Goal: Information Seeking & Learning: Find specific page/section

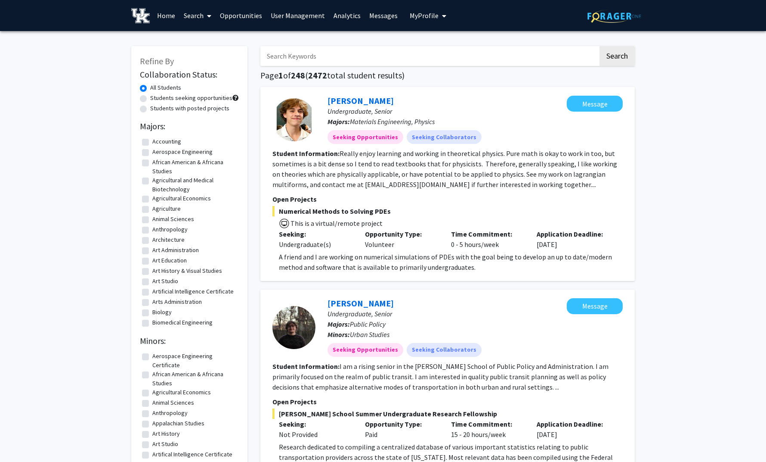
click at [205, 18] on span at bounding box center [208, 16] width 8 height 30
click at [206, 39] on span "Faculty/Staff" at bounding box center [211, 39] width 63 height 17
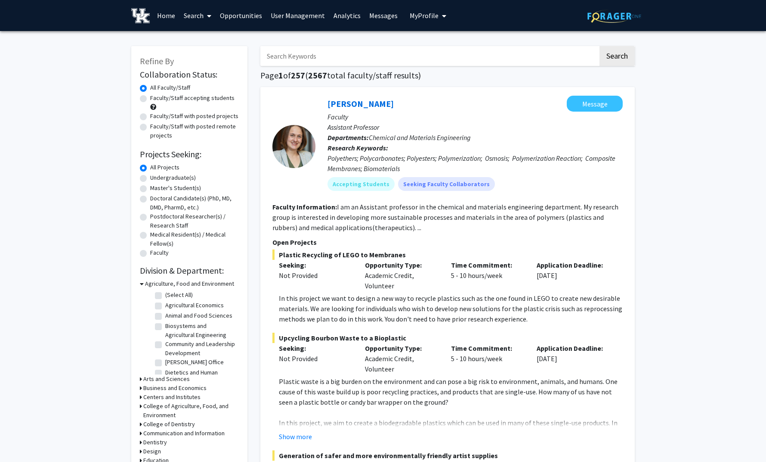
click at [278, 53] on input "Search Keywords" at bounding box center [429, 56] width 338 height 20
type input "[PERSON_NAME]"
click at [600, 46] on button "Search" at bounding box center [617, 56] width 35 height 20
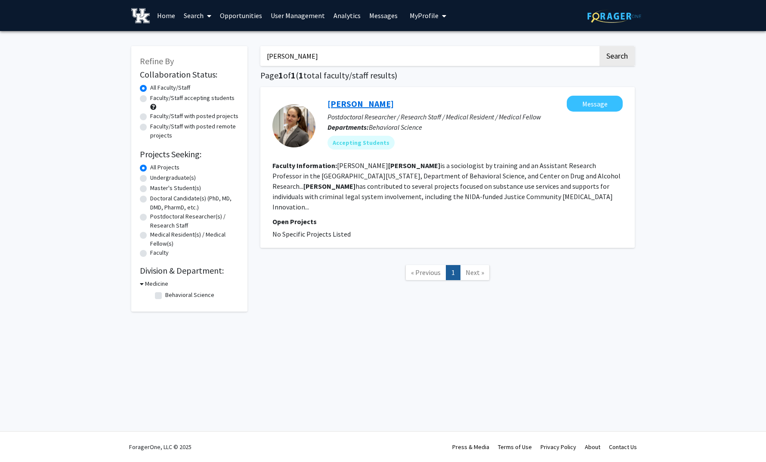
click at [360, 99] on link "[PERSON_NAME]" at bounding box center [361, 103] width 66 height 11
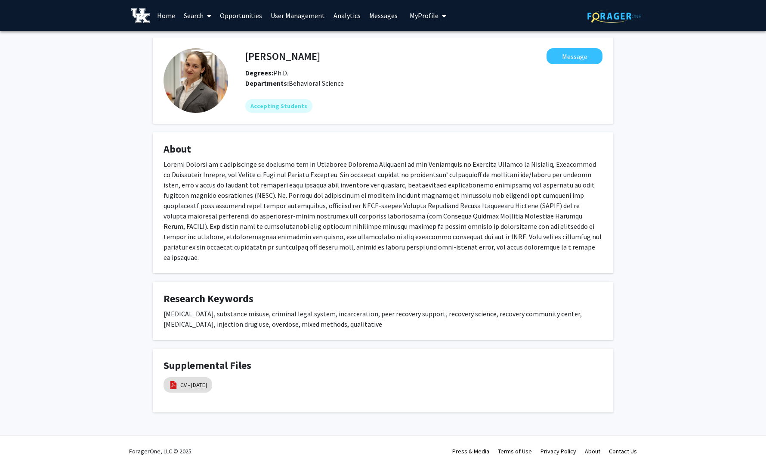
click at [301, 13] on link "User Management" at bounding box center [298, 15] width 63 height 30
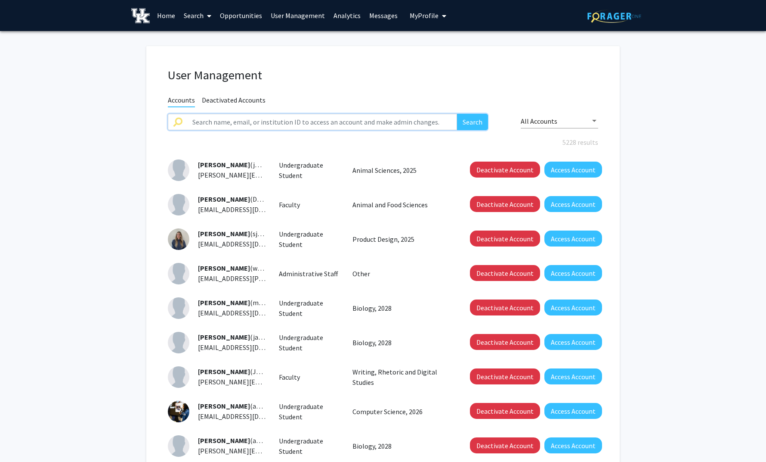
click at [265, 123] on input "text" at bounding box center [322, 122] width 270 height 16
type input "[PERSON_NAME]"
click at [457, 114] on button "Search" at bounding box center [472, 122] width 31 height 16
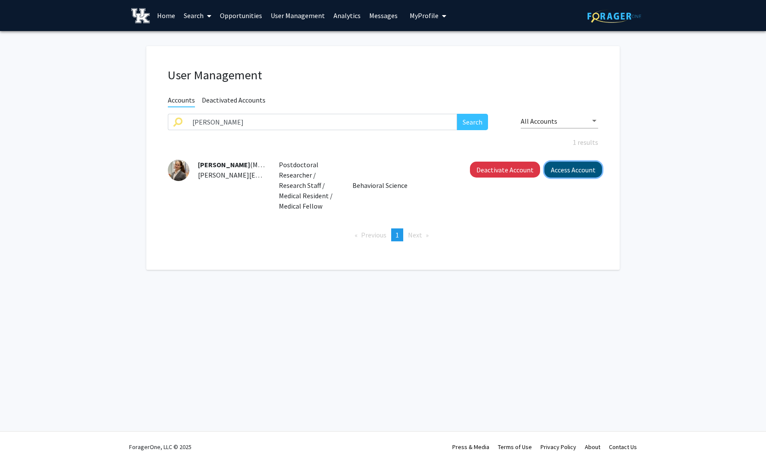
click at [560, 169] on button "Access Account" at bounding box center [574, 169] width 58 height 16
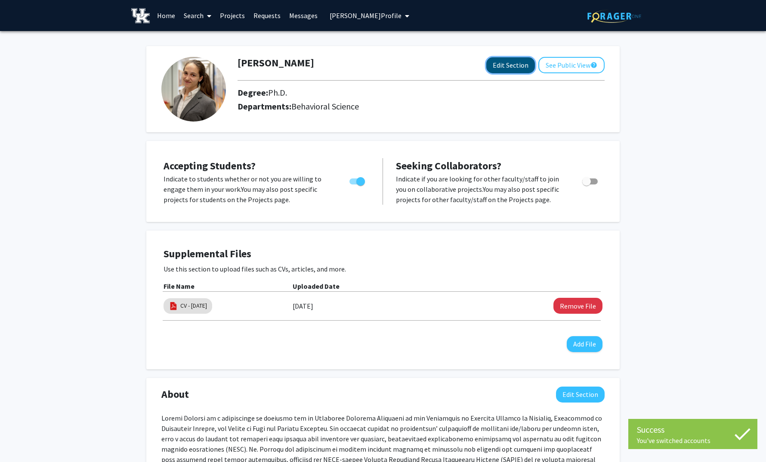
click at [508, 65] on button "Edit Section" at bounding box center [511, 65] width 49 height 16
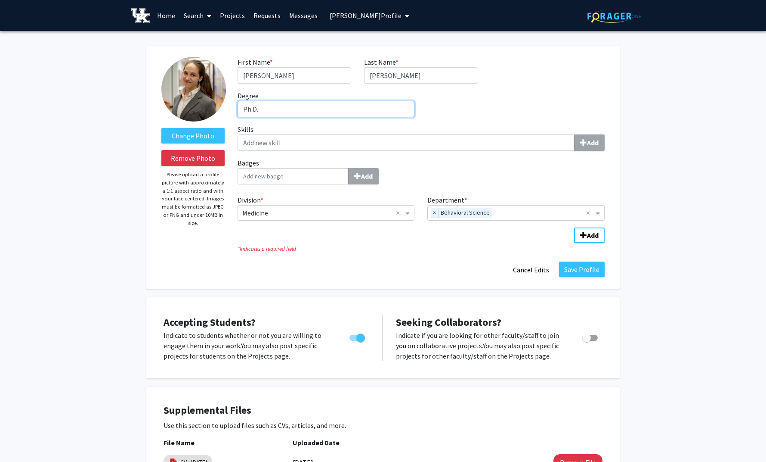
click at [308, 104] on input "Ph.D." at bounding box center [326, 109] width 177 height 16
click at [449, 104] on div "First Name * required [PERSON_NAME] Last Name * required [PERSON_NAME] Degree r…" at bounding box center [421, 90] width 380 height 67
click at [536, 269] on button "Cancel Edits" at bounding box center [531, 269] width 47 height 16
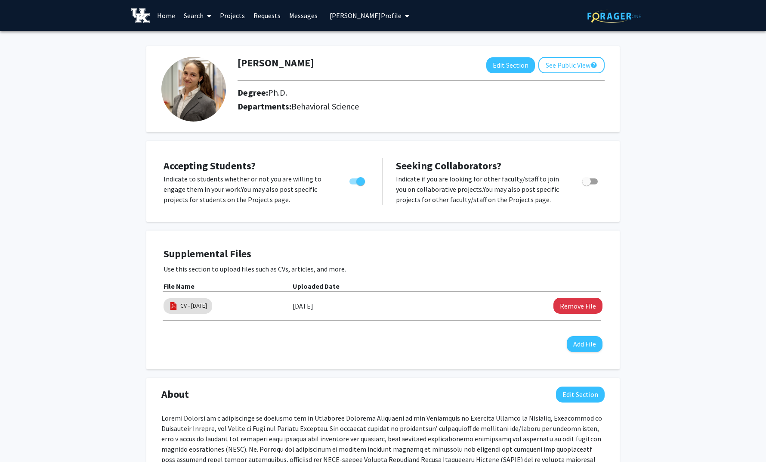
click at [391, 13] on span "[PERSON_NAME] Profile" at bounding box center [366, 15] width 72 height 9
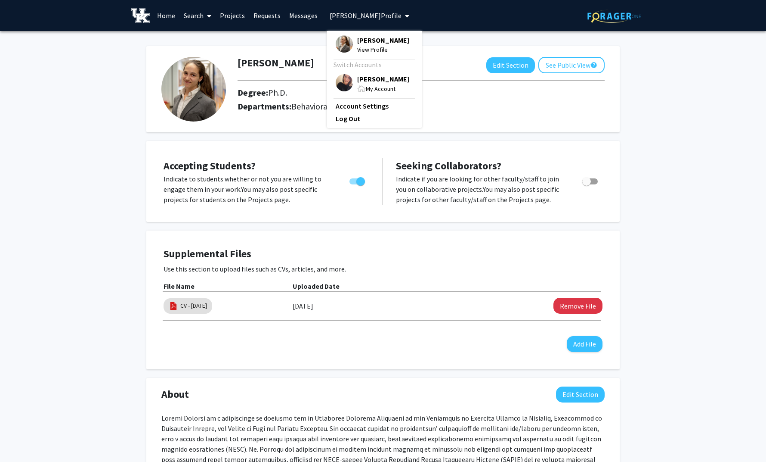
click at [374, 41] on span "[PERSON_NAME]" at bounding box center [383, 39] width 52 height 9
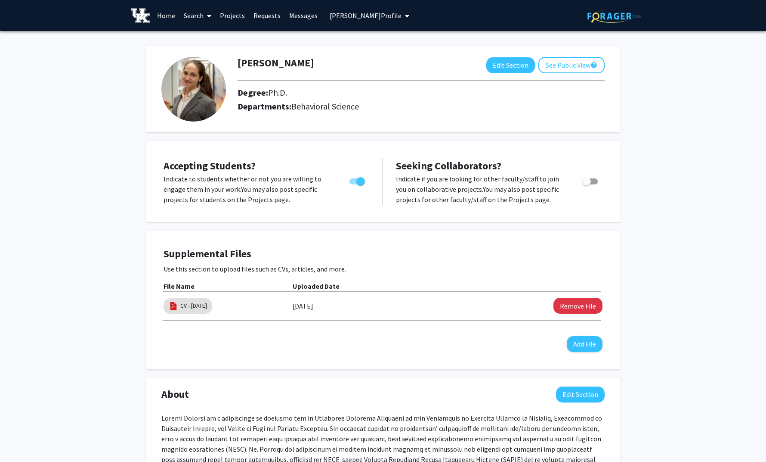
click at [382, 15] on span "[PERSON_NAME] Profile" at bounding box center [366, 15] width 72 height 9
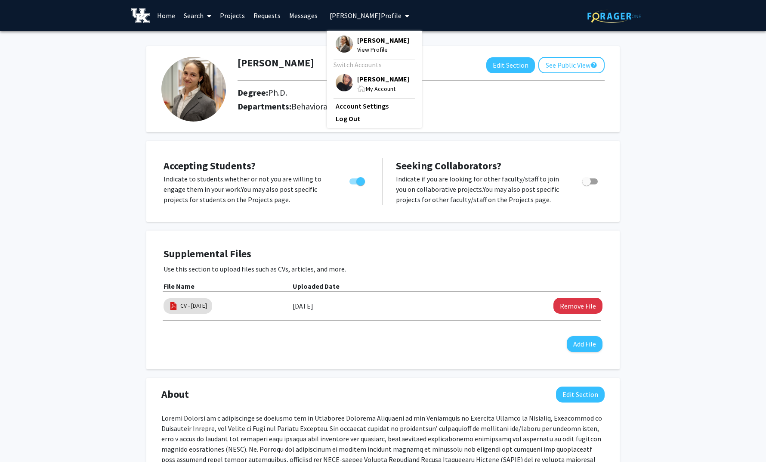
click at [380, 65] on div "Switch Accounts" at bounding box center [374, 64] width 80 height 10
click at [375, 83] on span "[PERSON_NAME]" at bounding box center [383, 78] width 52 height 9
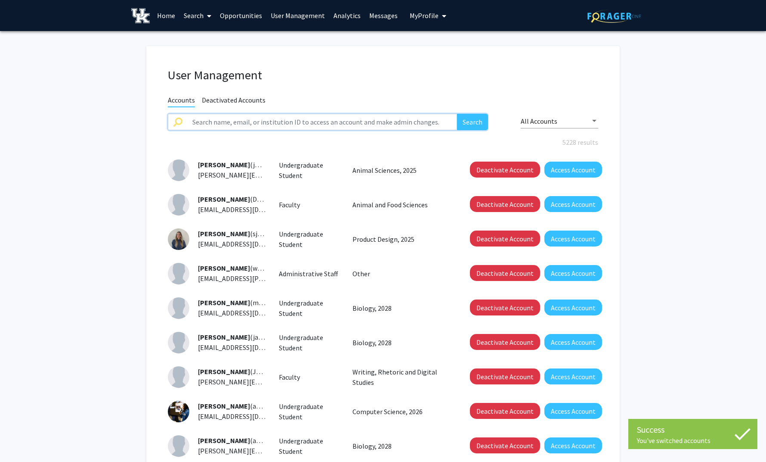
click at [280, 118] on input "text" at bounding box center [322, 122] width 270 height 16
type input "[PERSON_NAME]"
click at [457, 114] on button "Search" at bounding box center [472, 122] width 31 height 16
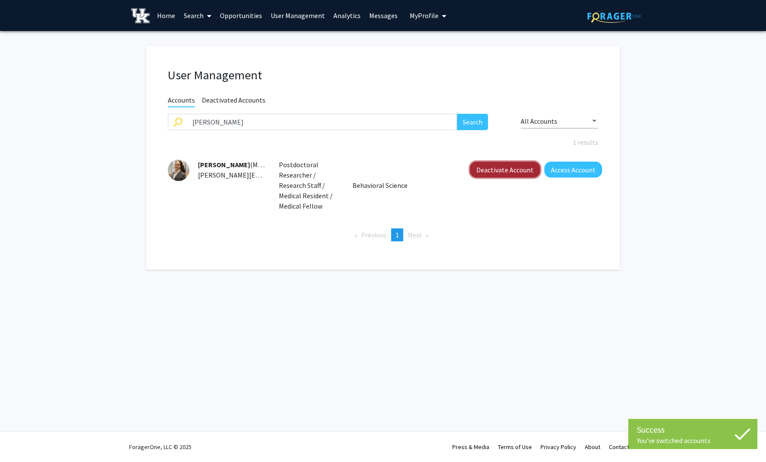
click at [499, 170] on button "Deactivate Account" at bounding box center [505, 169] width 70 height 16
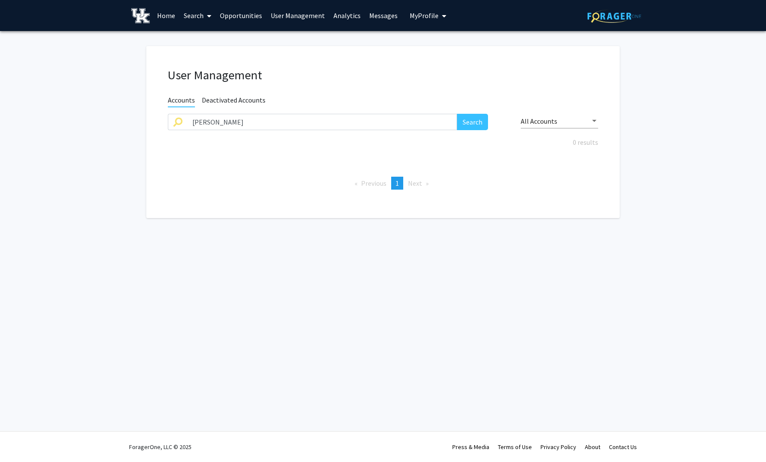
click at [587, 125] on div "All Accounts" at bounding box center [560, 119] width 78 height 20
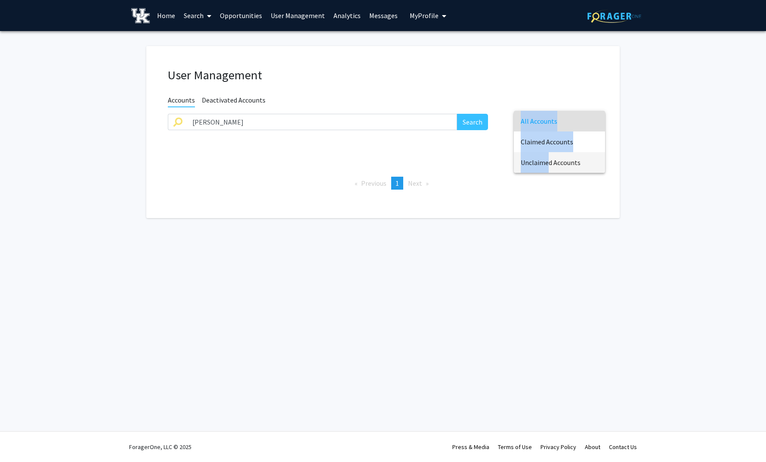
drag, startPoint x: 547, startPoint y: 163, endPoint x: 479, endPoint y: 143, distance: 71.3
click at [479, 143] on div "All Accounts Claimed Accounts Unclaimed Accounts" at bounding box center [383, 231] width 766 height 462
click at [329, 149] on div at bounding box center [383, 231] width 766 height 462
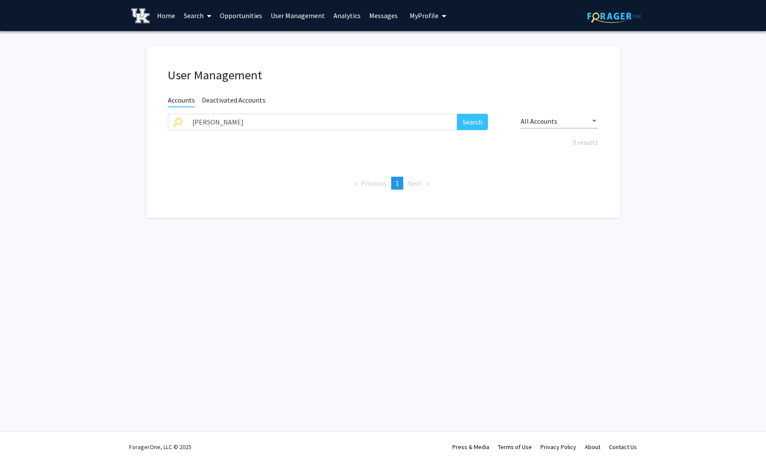
click at [228, 102] on span "Deactivated Accounts" at bounding box center [234, 101] width 64 height 11
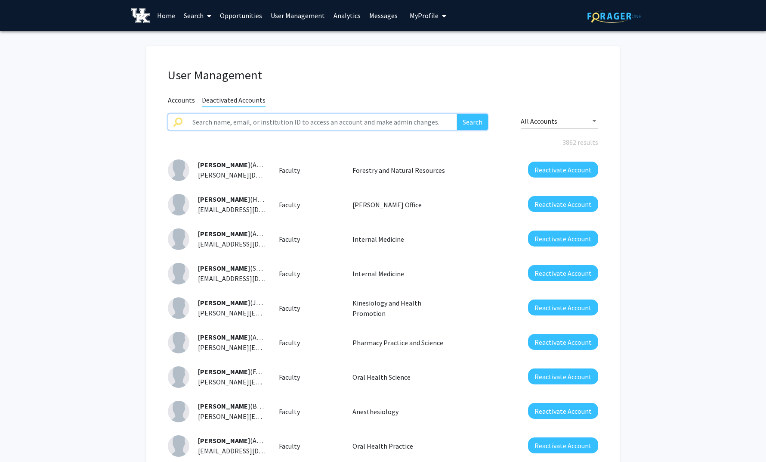
click at [237, 127] on input "text" at bounding box center [322, 122] width 270 height 16
type input "[PERSON_NAME]"
click at [457, 114] on button "Search" at bounding box center [472, 122] width 31 height 16
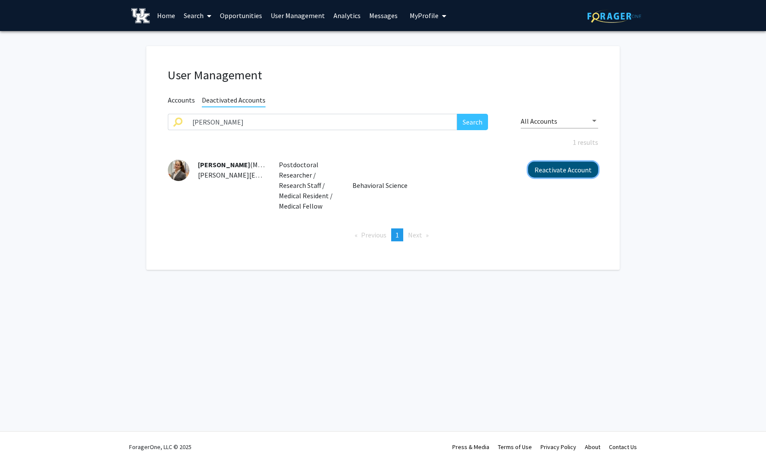
click at [562, 168] on button "Reactivate Account" at bounding box center [563, 169] width 70 height 16
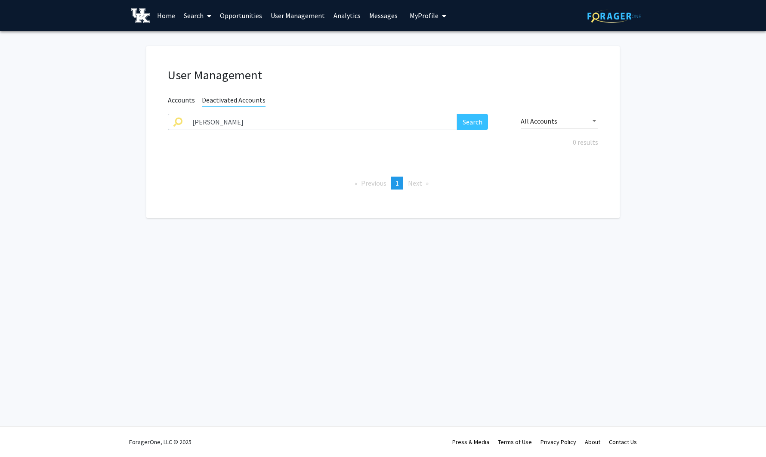
click at [172, 12] on link "Home" at bounding box center [166, 15] width 27 height 30
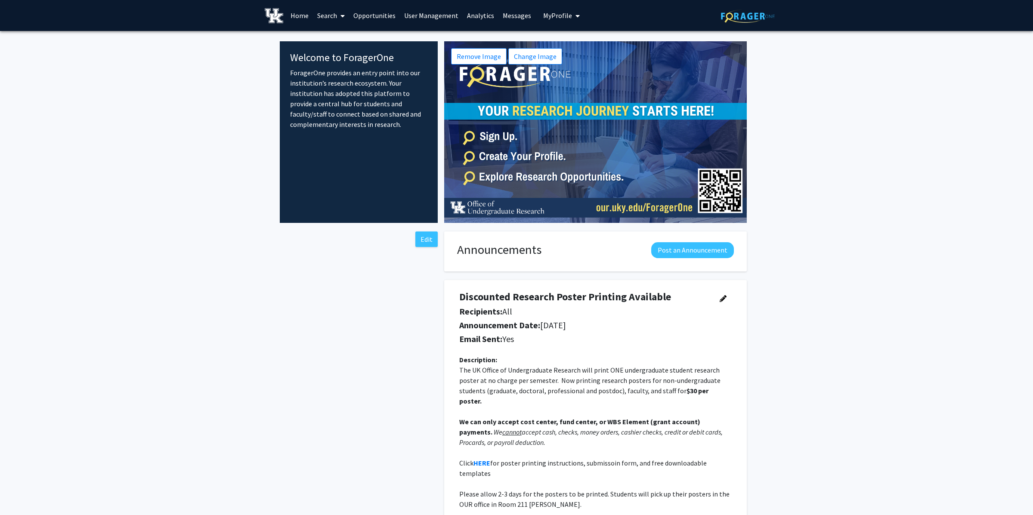
click at [342, 14] on icon at bounding box center [343, 15] width 4 height 7
click at [342, 39] on span "Faculty/Staff" at bounding box center [344, 39] width 63 height 17
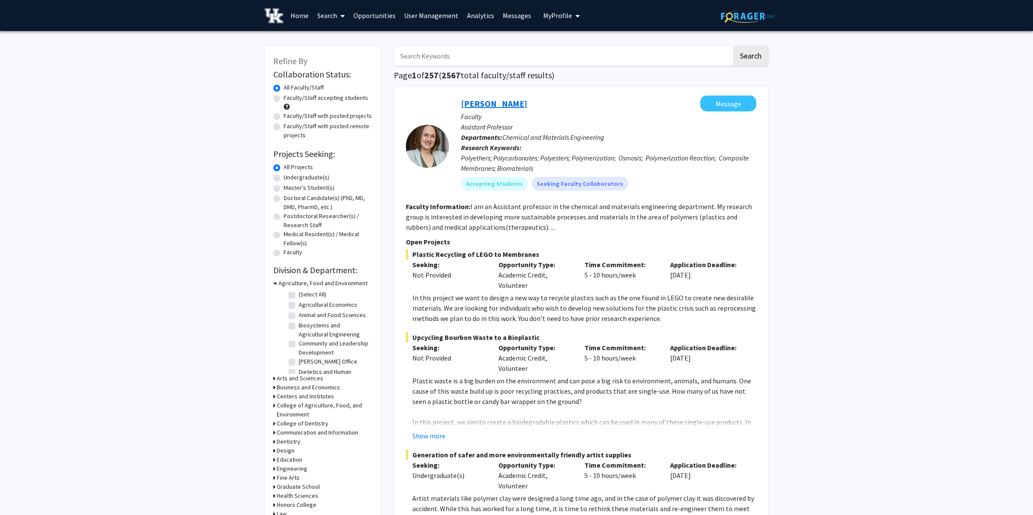
click at [511, 101] on link "[PERSON_NAME]" at bounding box center [494, 103] width 66 height 11
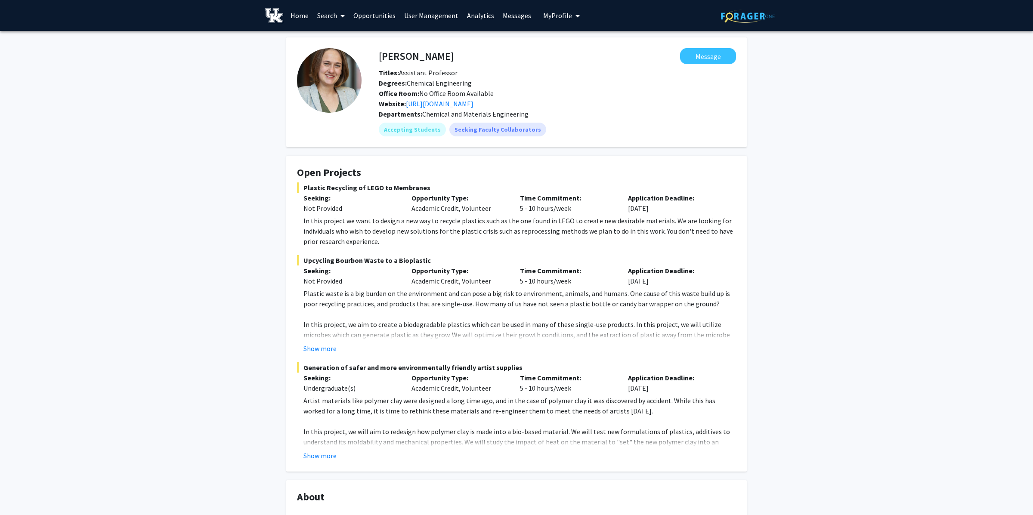
click at [339, 18] on span at bounding box center [341, 16] width 8 height 30
click at [340, 55] on span "Students" at bounding box center [339, 56] width 53 height 17
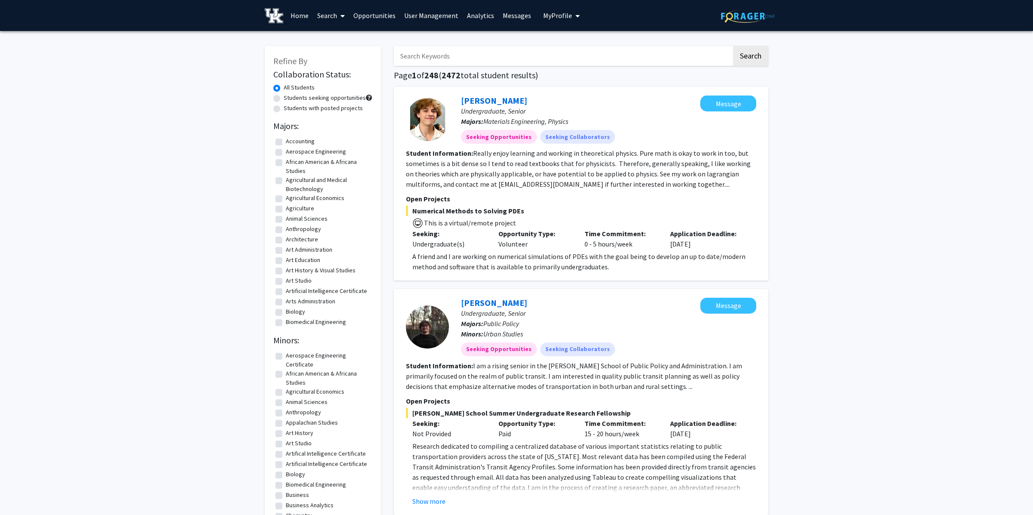
click at [484, 55] on input "Search Keywords" at bounding box center [563, 56] width 338 height 20
type input "information science"
click at [733, 46] on button "Search" at bounding box center [750, 56] width 35 height 20
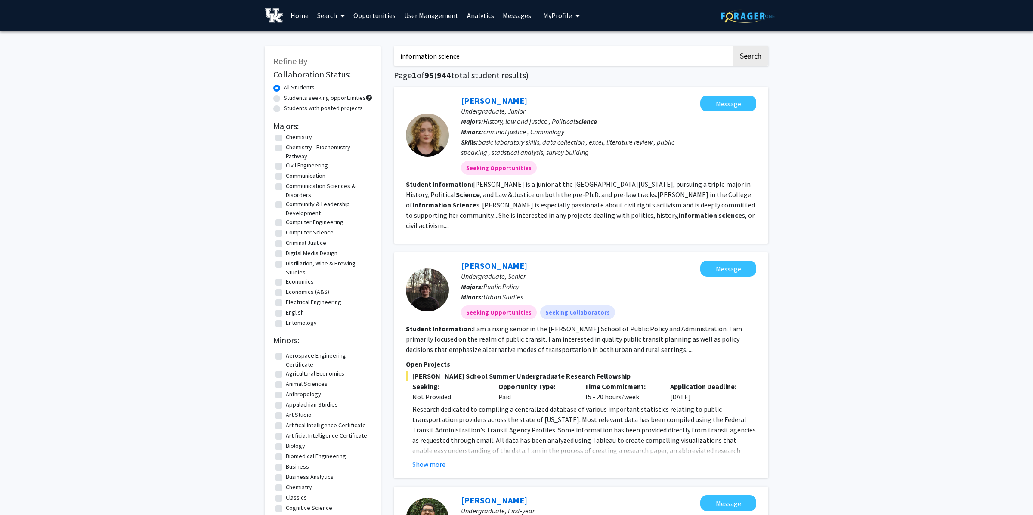
click at [301, 15] on link "Home" at bounding box center [299, 15] width 27 height 30
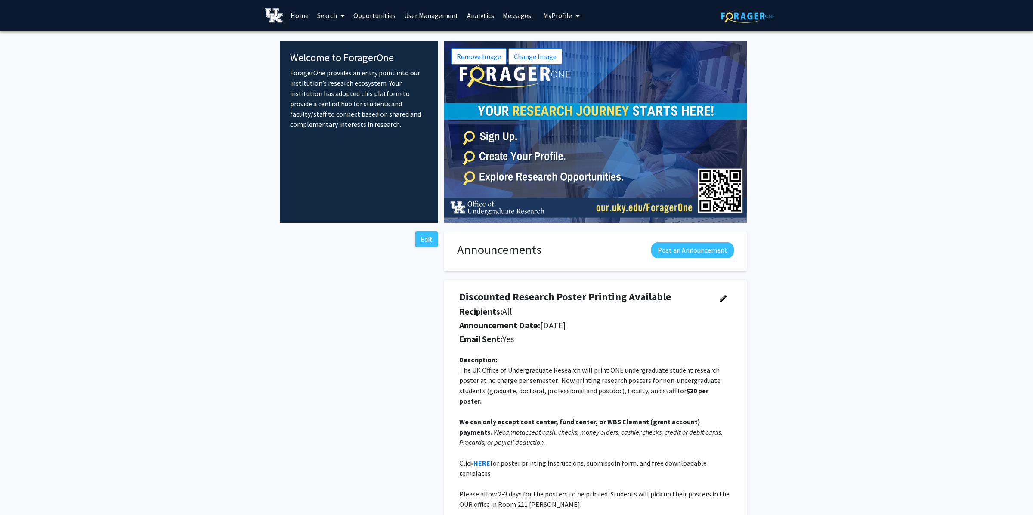
click at [346, 15] on link "Search" at bounding box center [331, 15] width 36 height 30
click at [351, 41] on span "Faculty/Staff" at bounding box center [344, 39] width 63 height 17
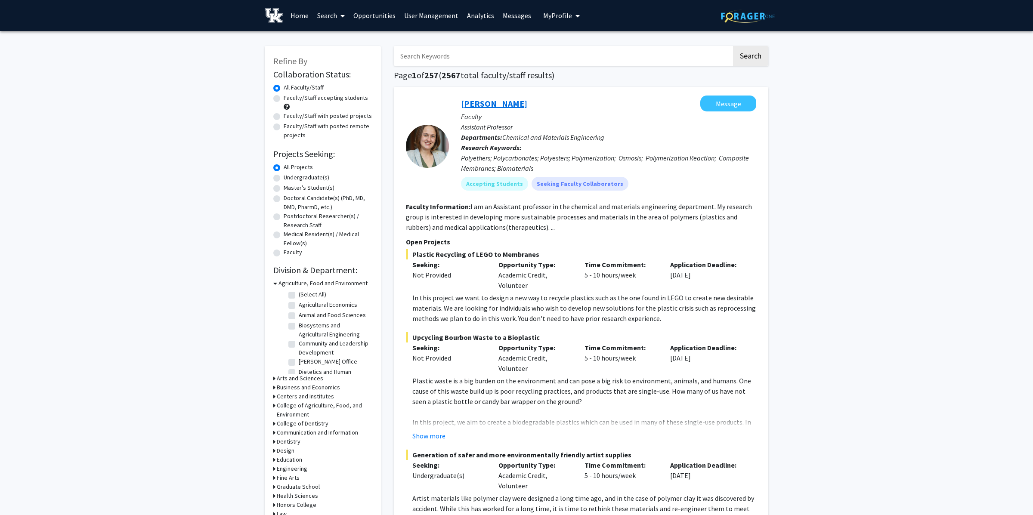
click at [521, 107] on link "[PERSON_NAME]" at bounding box center [494, 103] width 66 height 11
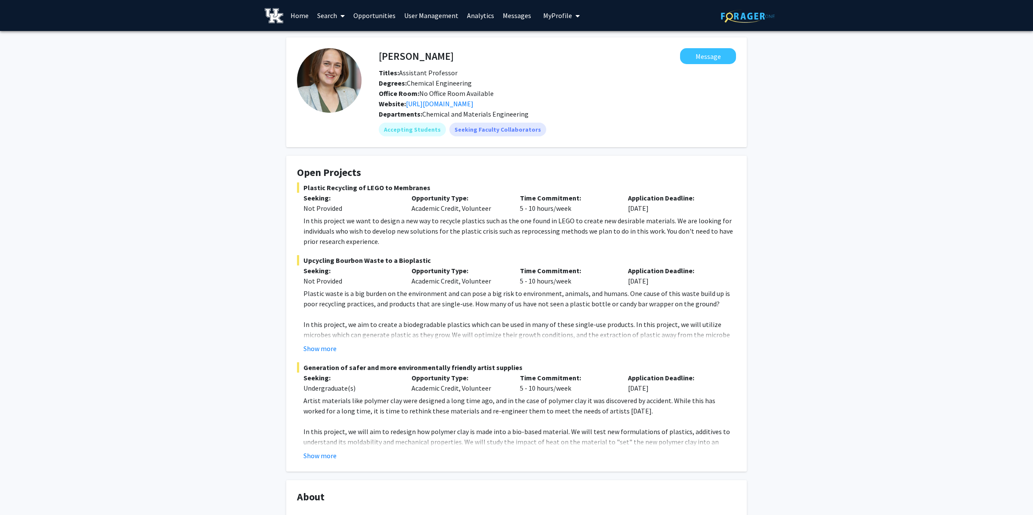
click at [276, 17] on img at bounding box center [274, 15] width 19 height 15
